Goal: Find specific page/section: Find specific page/section

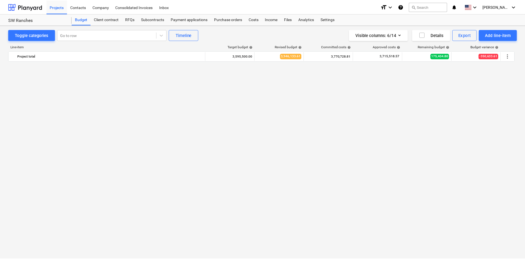
scroll to position [165, 0]
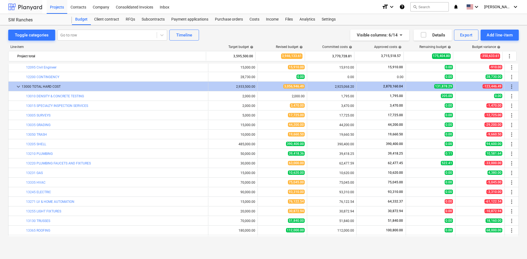
click at [35, 10] on div at bounding box center [25, 7] width 34 height 14
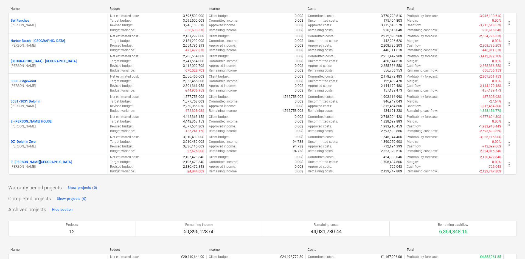
scroll to position [55, 0]
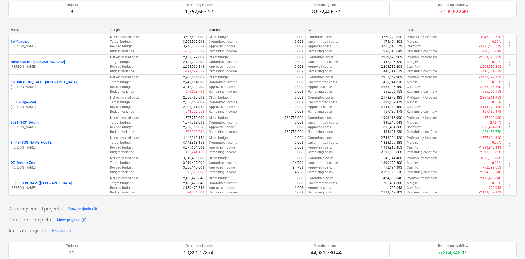
click at [32, 124] on p "3031 - 3031 Dolphin" at bounding box center [26, 123] width 30 height 5
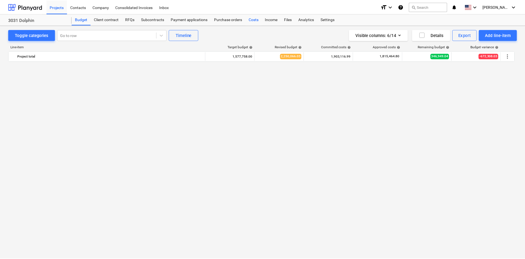
scroll to position [434, 0]
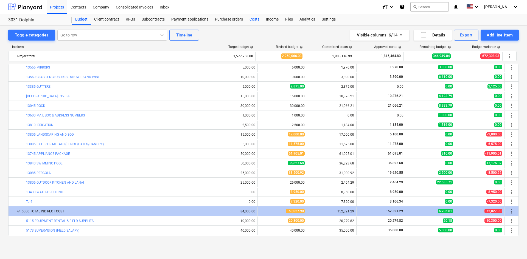
click at [255, 21] on div "Costs" at bounding box center [254, 19] width 16 height 11
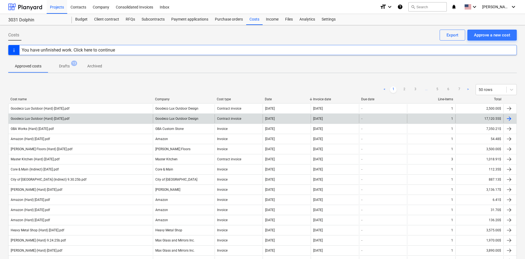
click at [129, 117] on div "Goodeco Lux Outdoor (Hard) [DATE].pdf" at bounding box center [81, 118] width 144 height 9
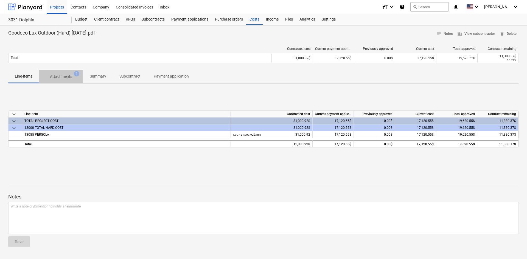
click at [69, 82] on button "Attachments 1" at bounding box center [61, 76] width 44 height 13
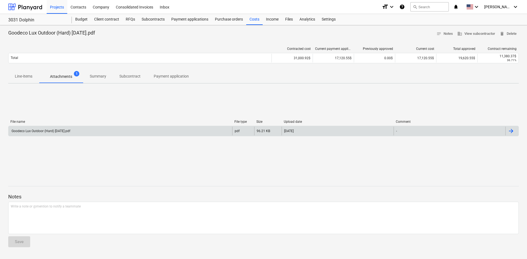
click at [72, 127] on div "Goodeco Lux Outdoor (Hard) [DATE].pdf" at bounding box center [121, 131] width 224 height 9
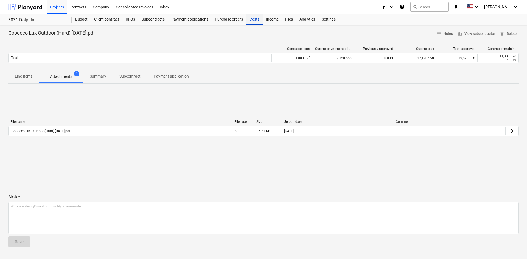
click at [251, 20] on div "Costs" at bounding box center [254, 19] width 16 height 11
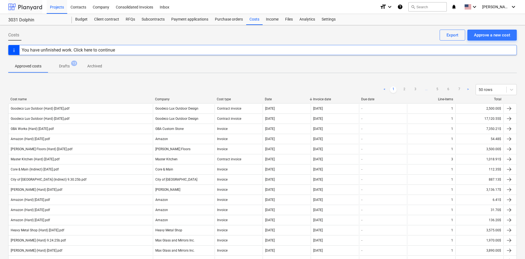
click at [26, 10] on div at bounding box center [25, 7] width 34 height 14
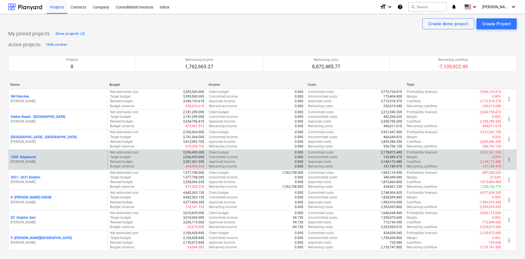
click at [31, 157] on p "3300 - [GEOGRAPHIC_DATA]" at bounding box center [23, 157] width 25 height 5
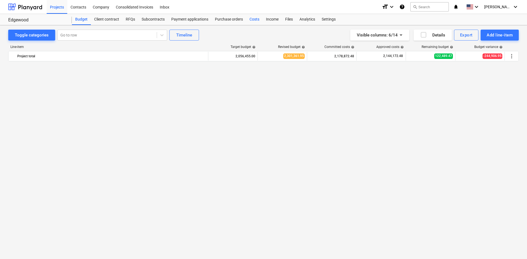
click at [247, 20] on div "Costs" at bounding box center [254, 19] width 16 height 11
